Goal: Task Accomplishment & Management: Complete application form

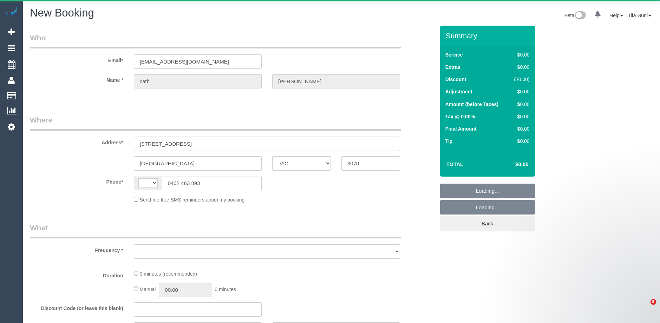
select select "VIC"
select select "object:1212"
select select "string:AU"
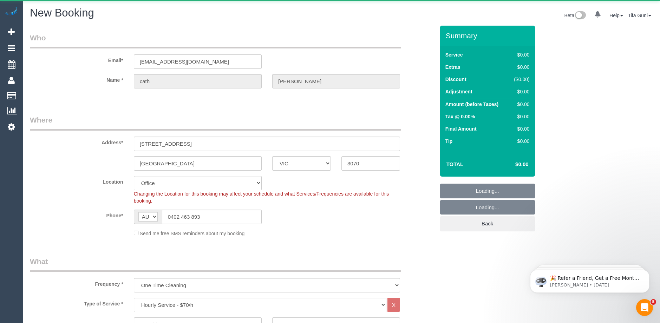
select select "string:stripe-pm_1P6nqX2GScqysDRVE4bhFA4F"
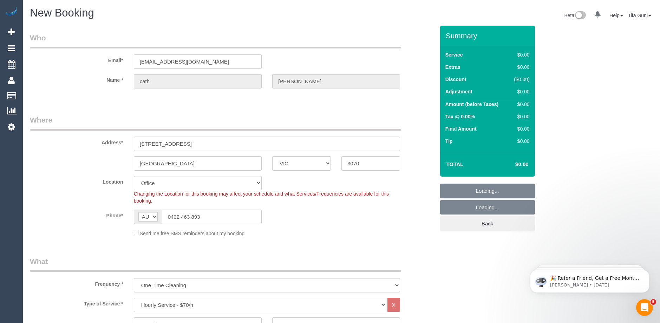
select select "object:3102"
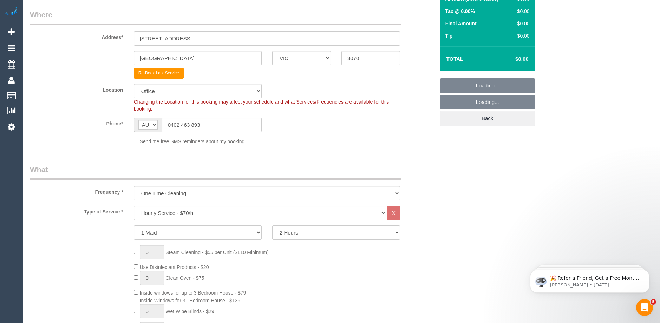
select select "47"
select select "object:3112"
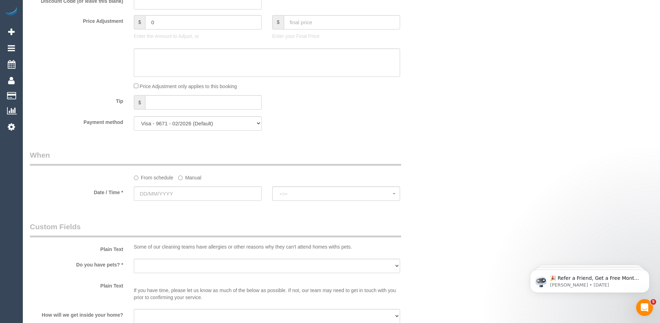
scroll to position [632, 0]
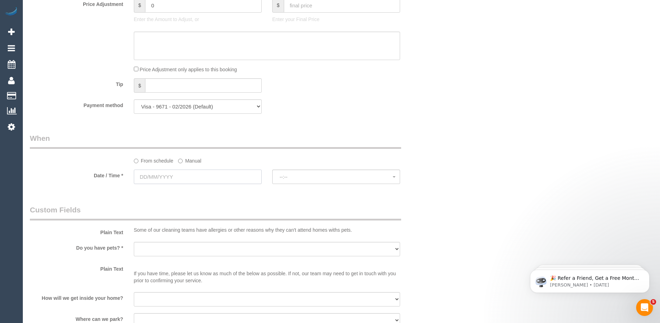
click at [185, 172] on input "text" at bounding box center [198, 177] width 128 height 14
click at [217, 189] on span "Next" at bounding box center [219, 191] width 6 height 6
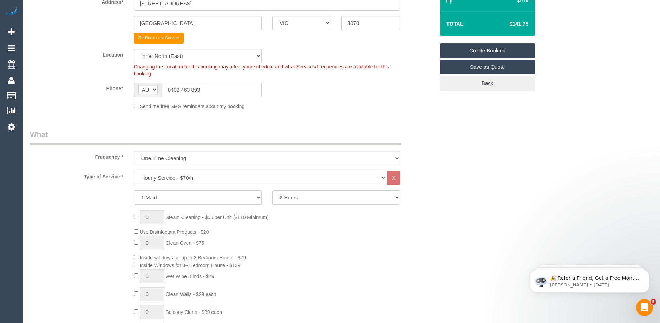
scroll to position [0, 0]
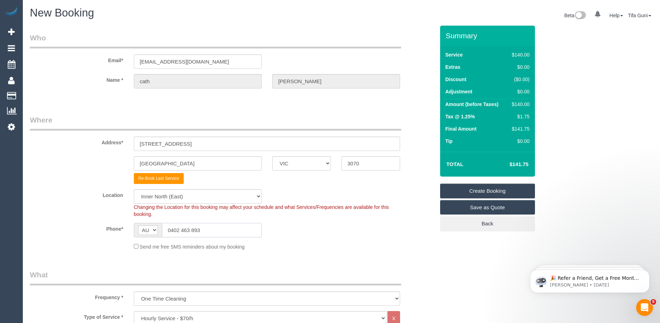
drag, startPoint x: 212, startPoint y: 230, endPoint x: 147, endPoint y: 225, distance: 65.2
click at [147, 225] on div "AF AL DZ AD AO AI AQ AG AR AM AW AU AT AZ BS BH BD BB BY BE BZ BJ BM BT BO BA B…" at bounding box center [198, 230] width 128 height 14
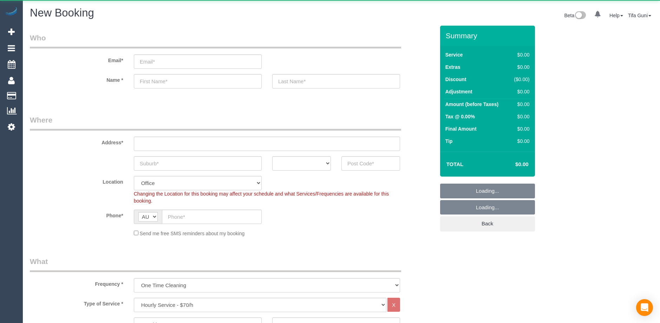
select select "object:2139"
select select "object:813"
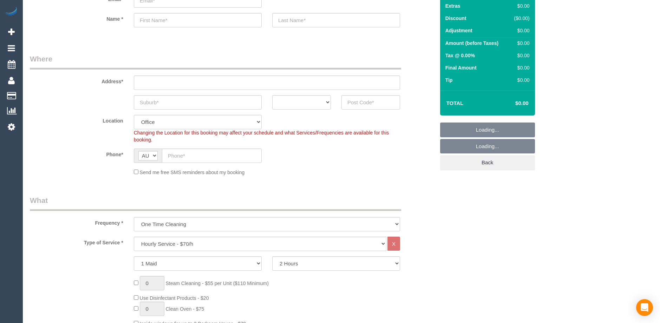
scroll to position [141, 0]
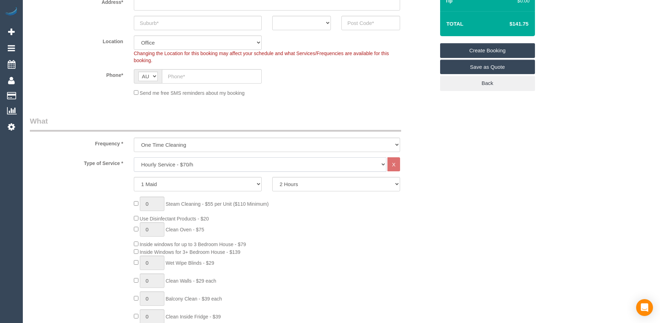
click at [190, 164] on select "Hourly Service - $70/h Hourly Service - $65/h Hourly Service - $60/h Hourly Ser…" at bounding box center [260, 164] width 253 height 14
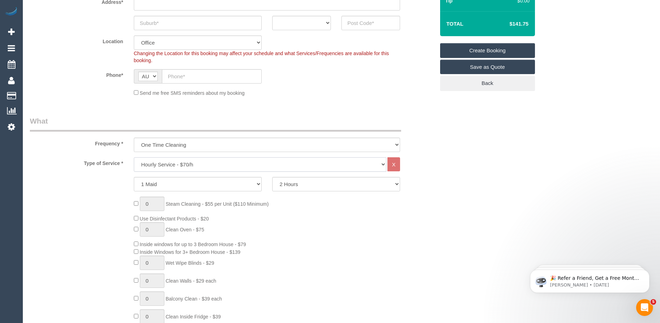
scroll to position [0, 0]
select select "212"
click at [134, 157] on select "Hourly Service - $70/h Hourly Service - $65/h Hourly Service - $60/h Hourly Ser…" at bounding box center [260, 164] width 253 height 14
